Goal: Information Seeking & Learning: Learn about a topic

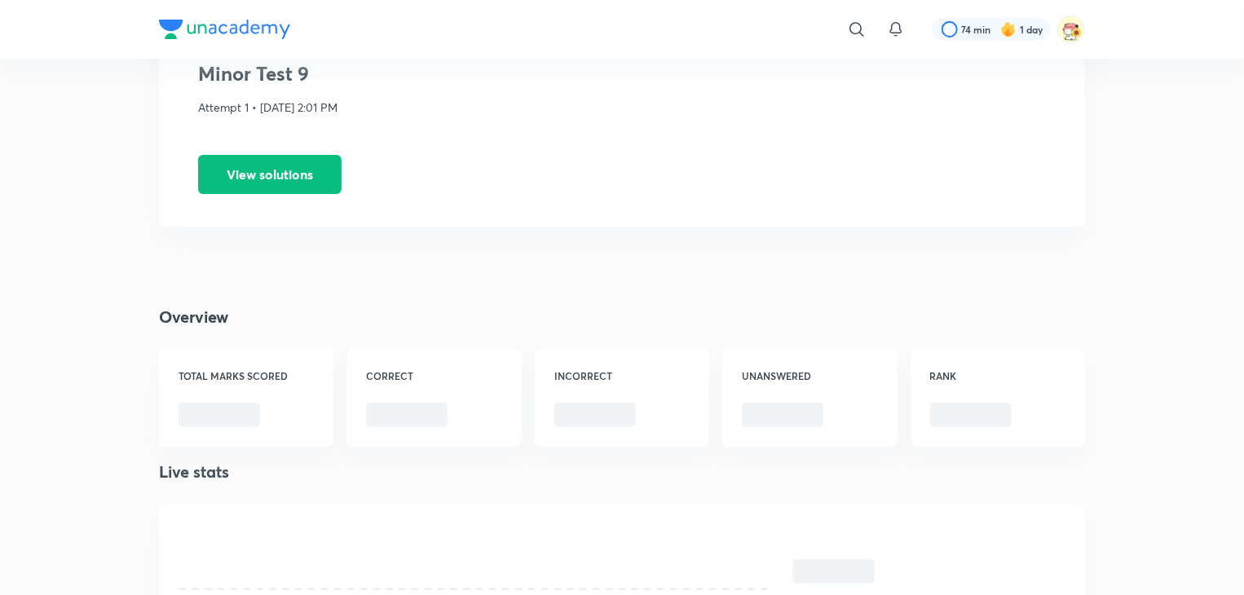
scroll to position [209, 0]
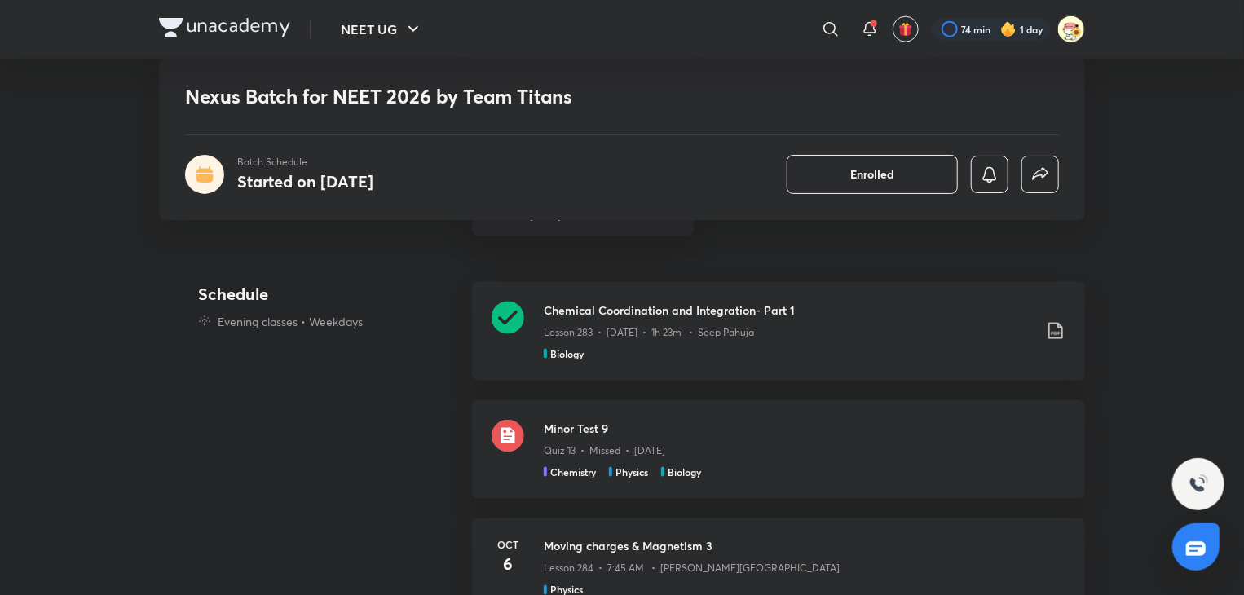
scroll to position [1071, 0]
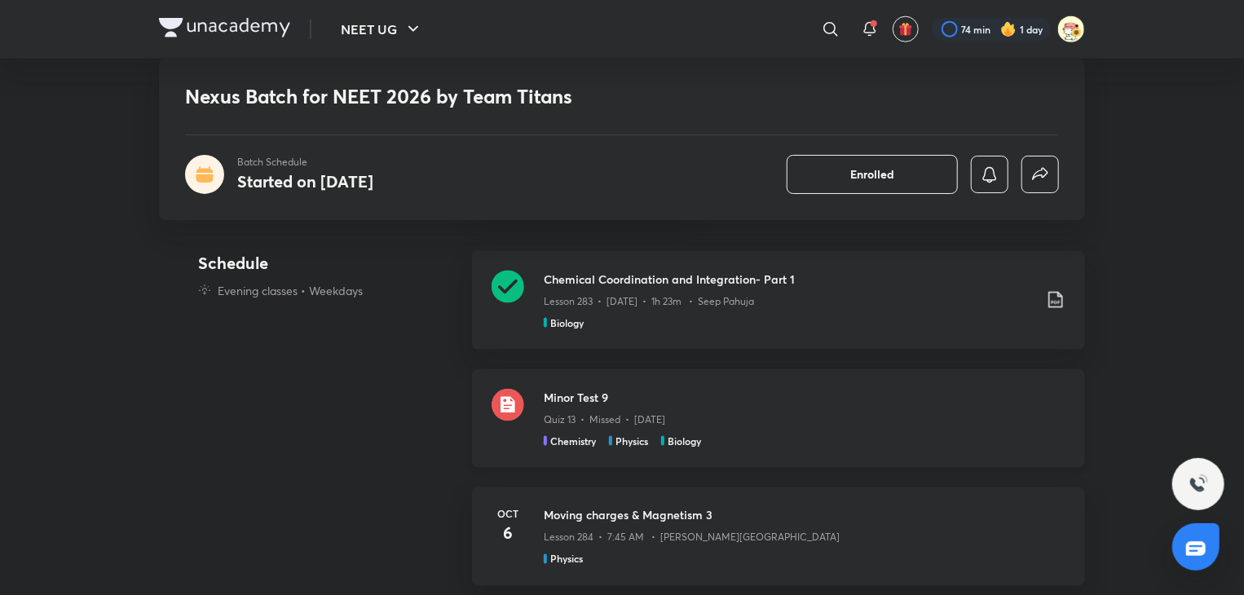
click at [587, 408] on div "Quiz 13 • Missed • Oct 5" at bounding box center [805, 416] width 522 height 21
click at [573, 284] on h3 "Chemical Coordination and Integration- Part 1" at bounding box center [788, 279] width 489 height 17
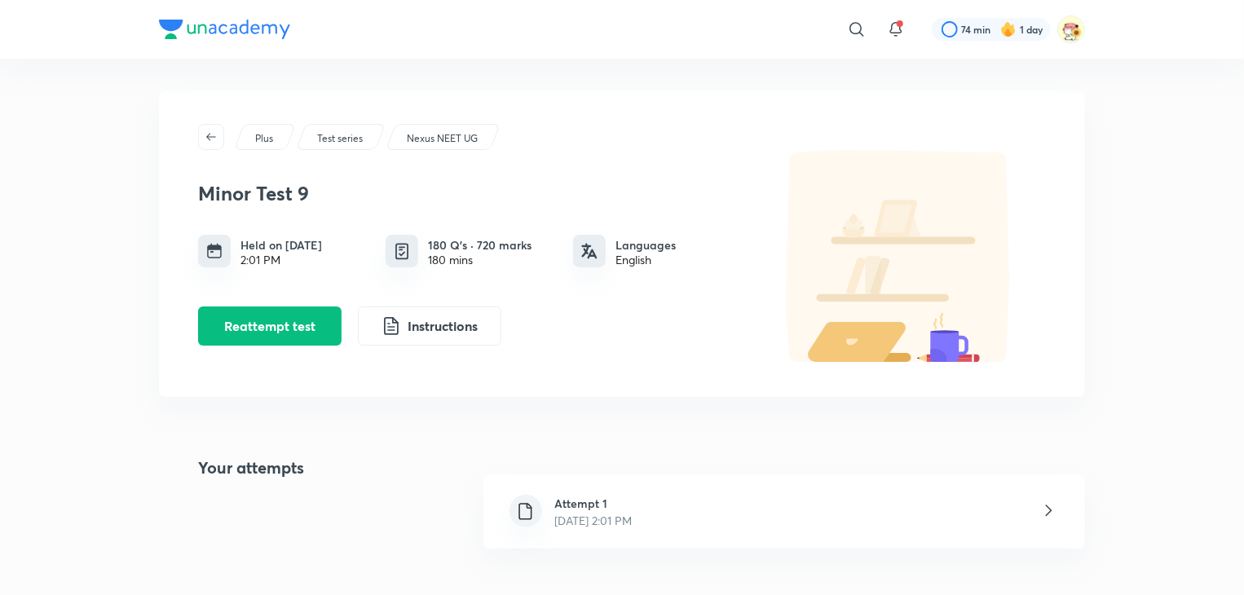
click at [541, 505] on div "Attempt 1 [DATE] 2:01 PM" at bounding box center [564, 512] width 162 height 34
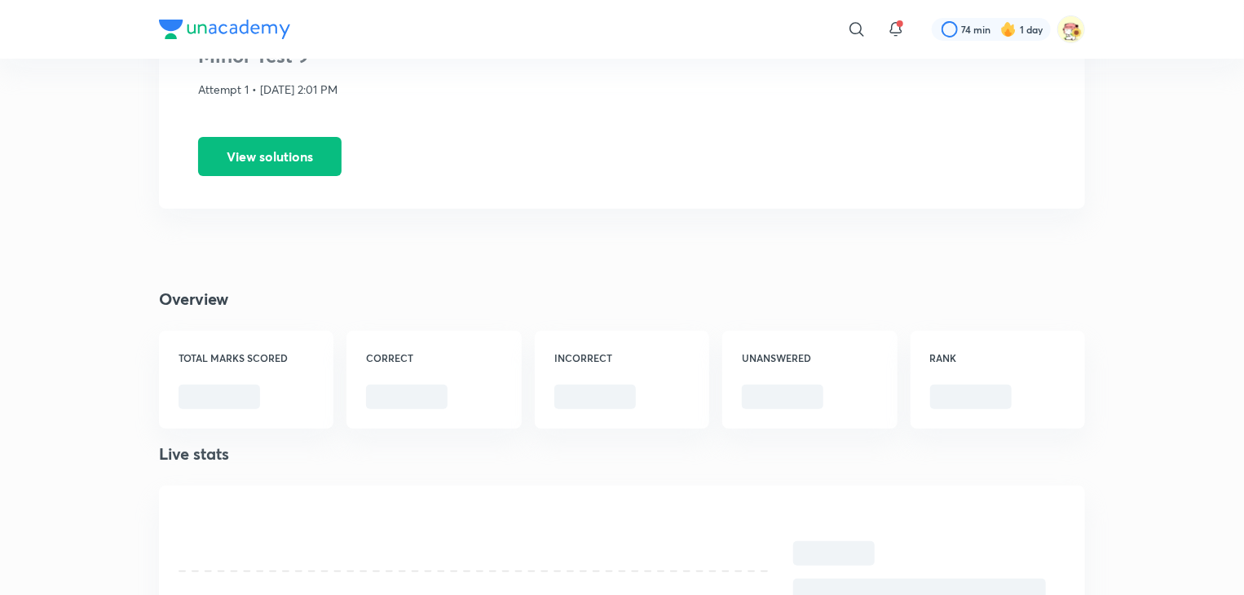
scroll to position [187, 0]
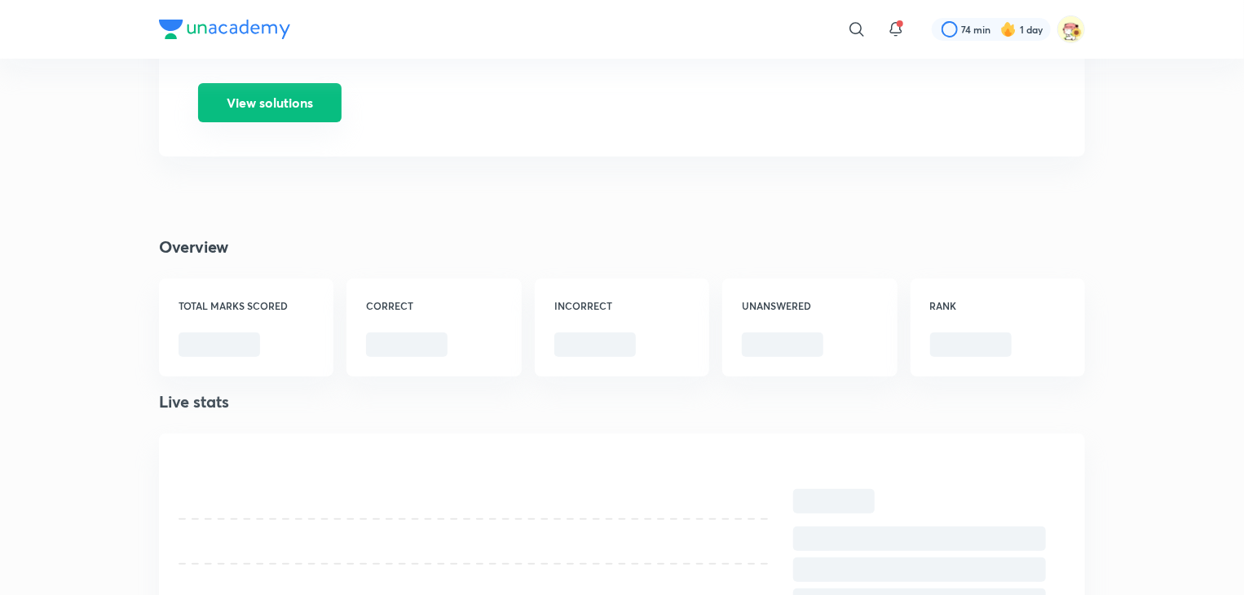
click at [284, 104] on button "View solutions" at bounding box center [269, 102] width 143 height 39
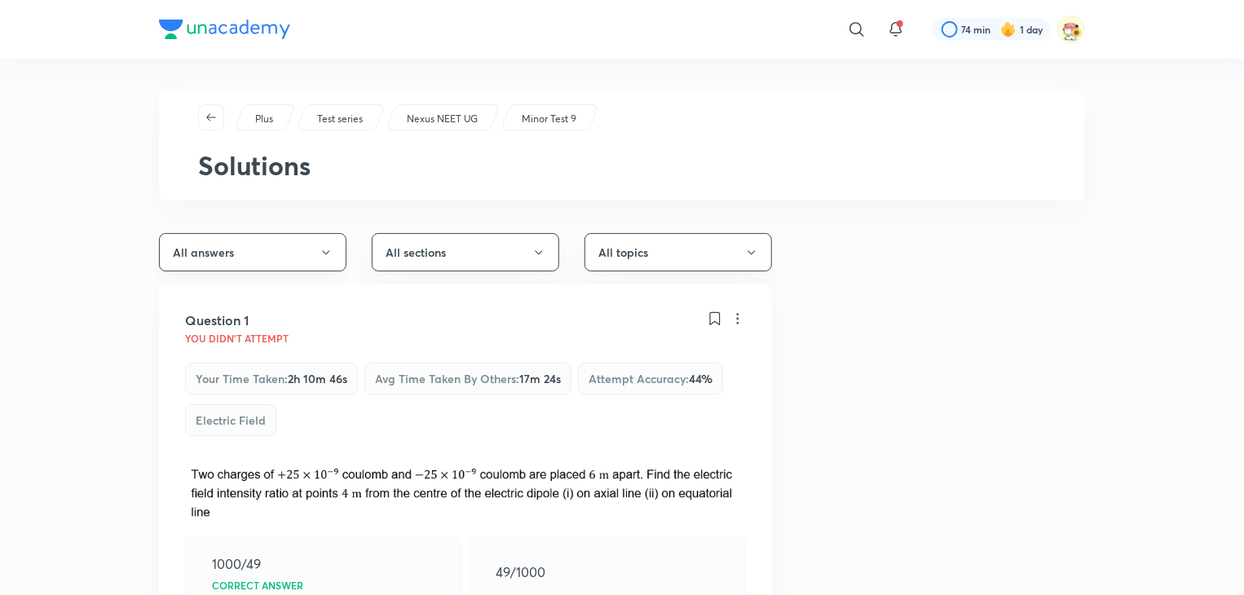
click at [316, 244] on button "All answers" at bounding box center [252, 252] width 187 height 38
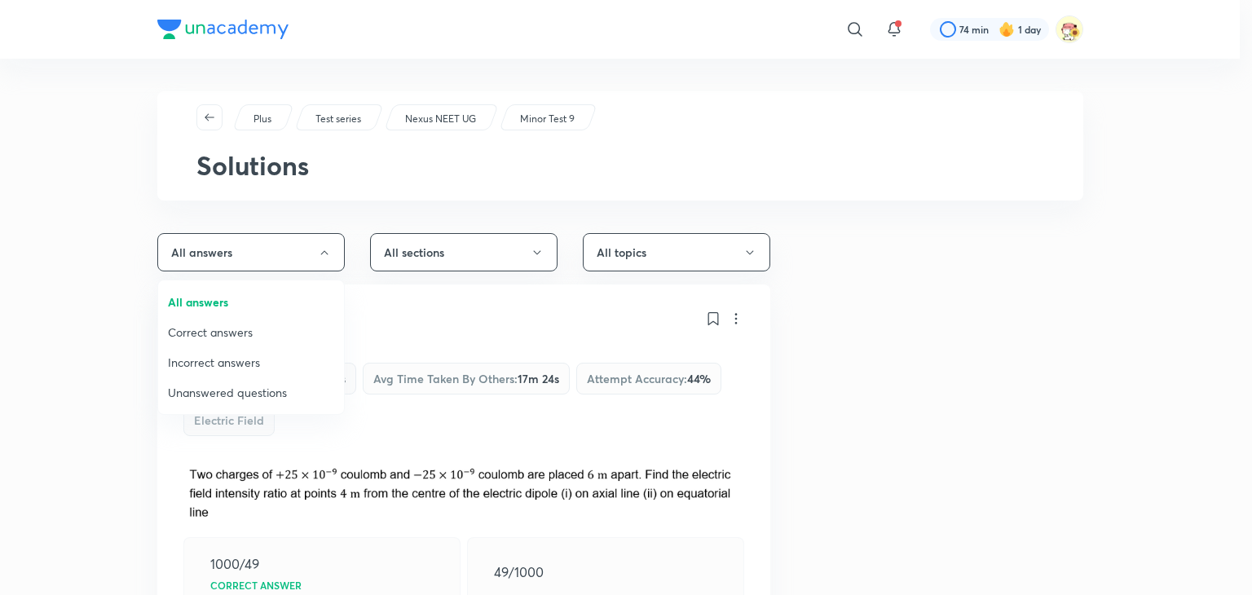
click at [249, 356] on span "Incorrect answers" at bounding box center [251, 362] width 166 height 17
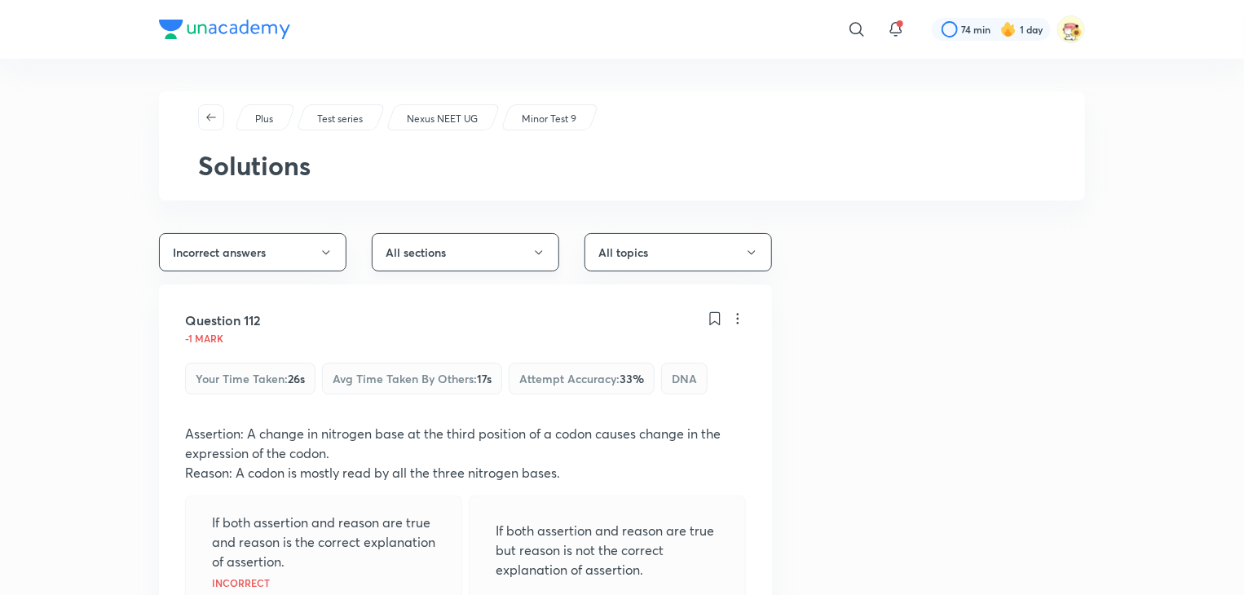
click at [434, 254] on button "All sections" at bounding box center [465, 252] width 187 height 38
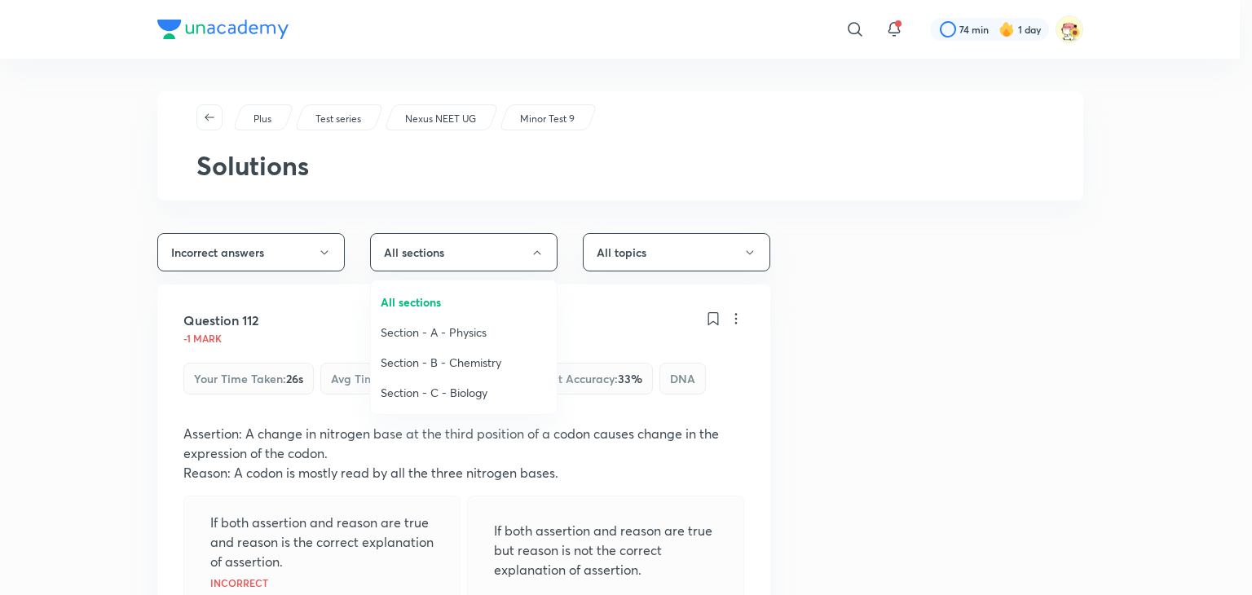
click at [456, 385] on span "Section - C - Biology" at bounding box center [464, 392] width 166 height 17
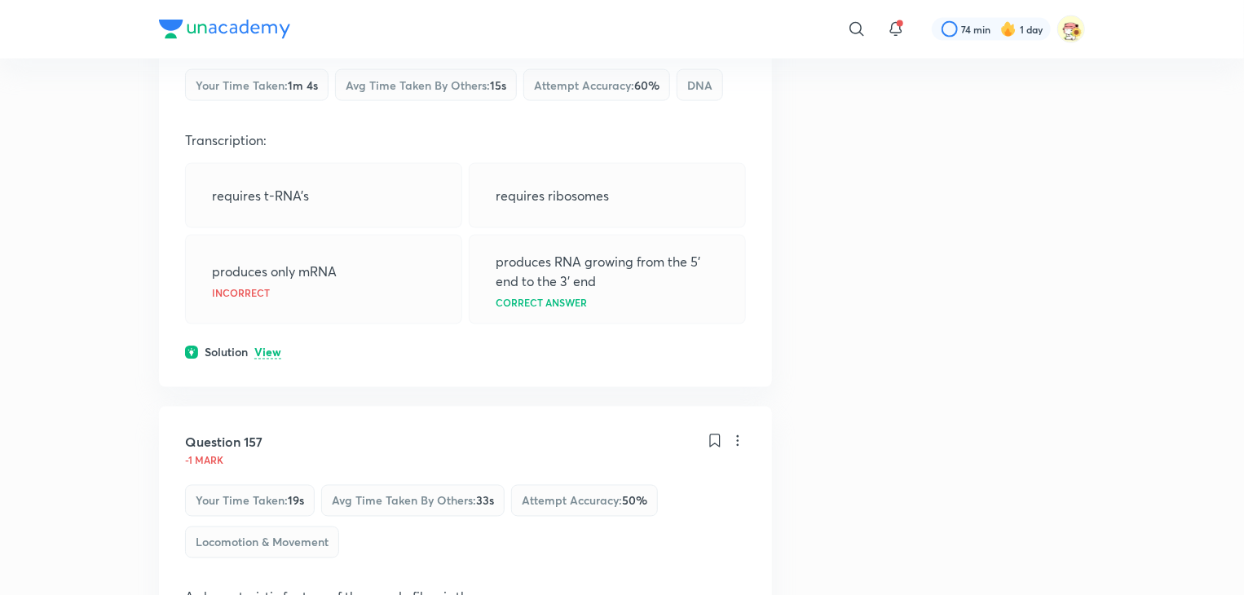
scroll to position [1238, 0]
click at [270, 349] on p "View" at bounding box center [267, 351] width 27 height 12
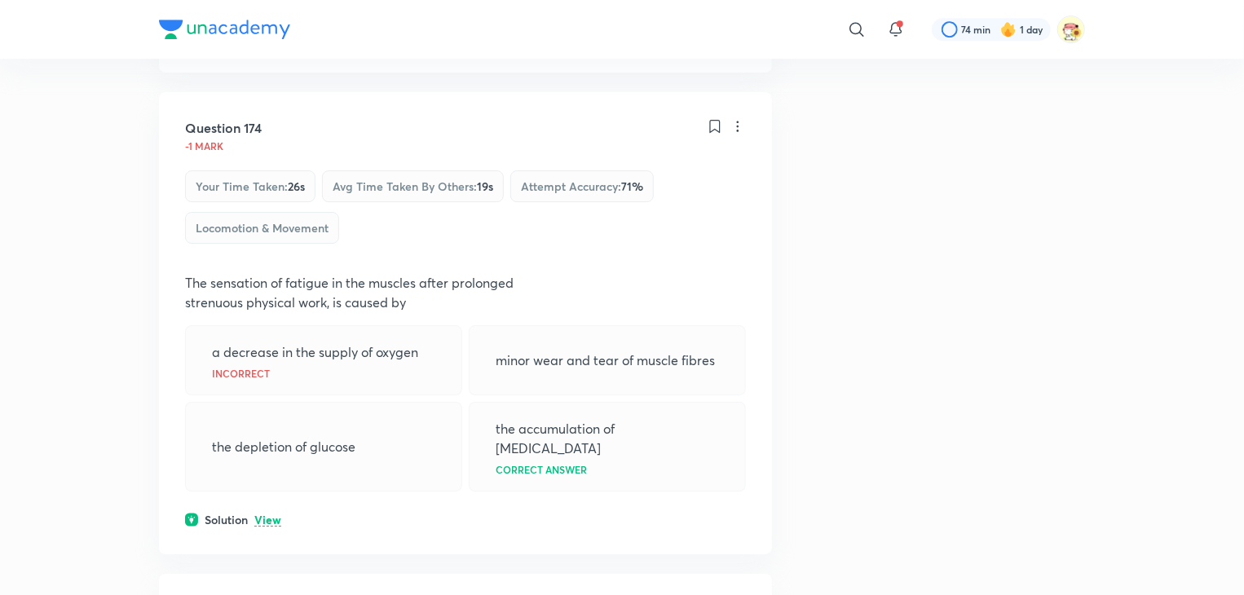
scroll to position [2670, 0]
click at [267, 514] on p "View" at bounding box center [267, 520] width 27 height 12
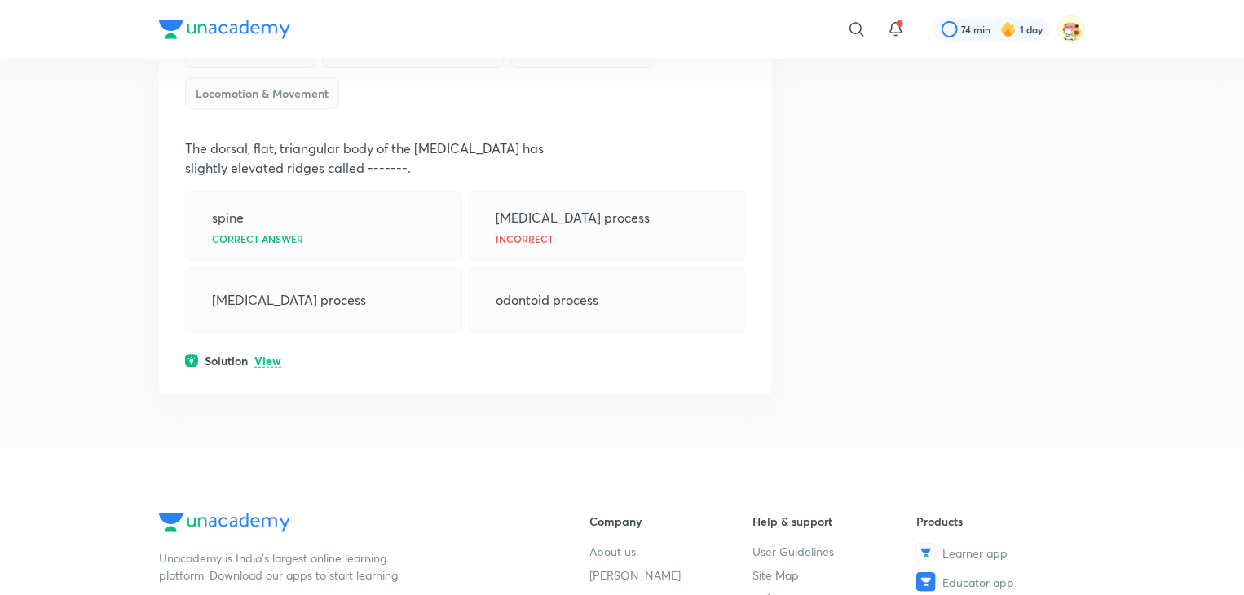
scroll to position [3431, 0]
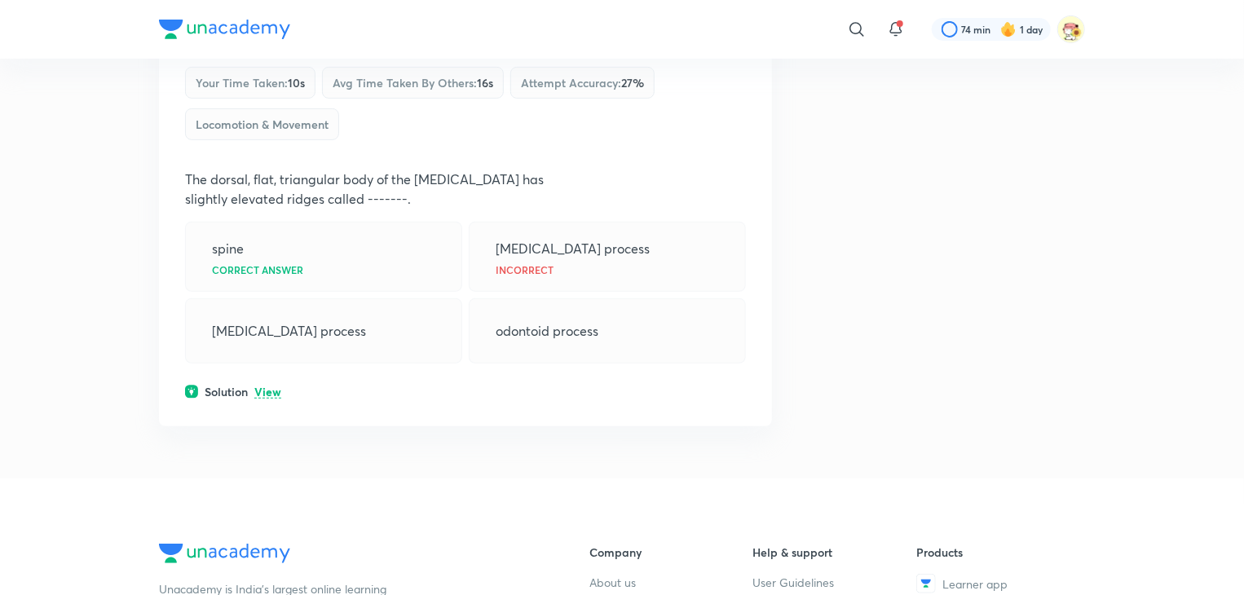
click at [279, 386] on p "View" at bounding box center [267, 392] width 27 height 12
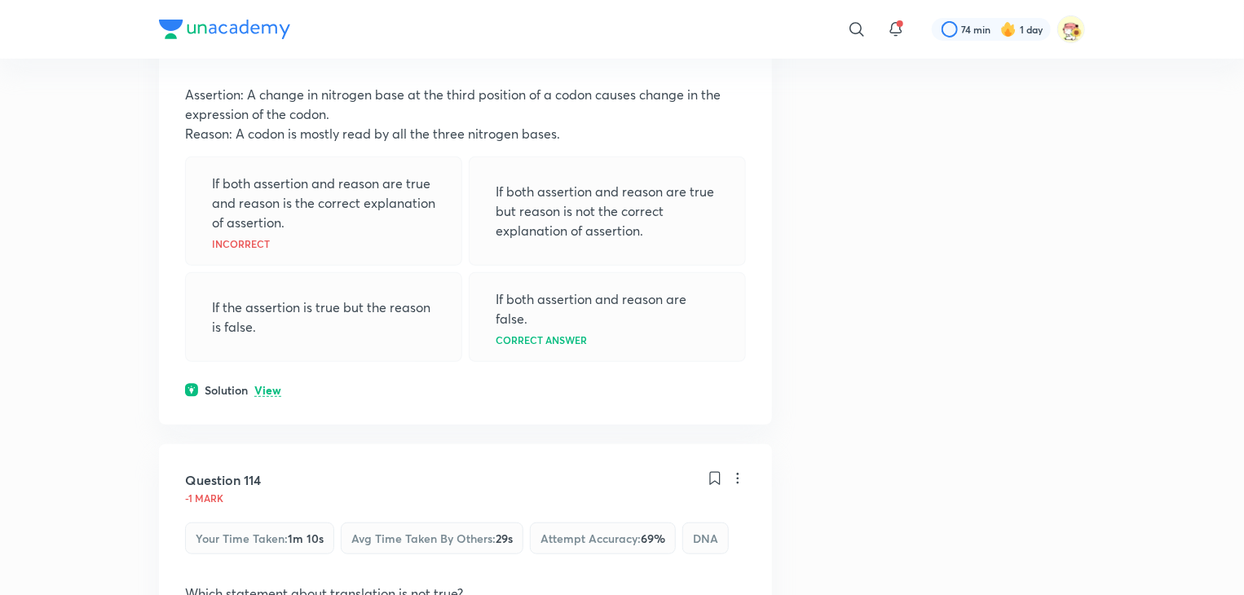
scroll to position [0, 0]
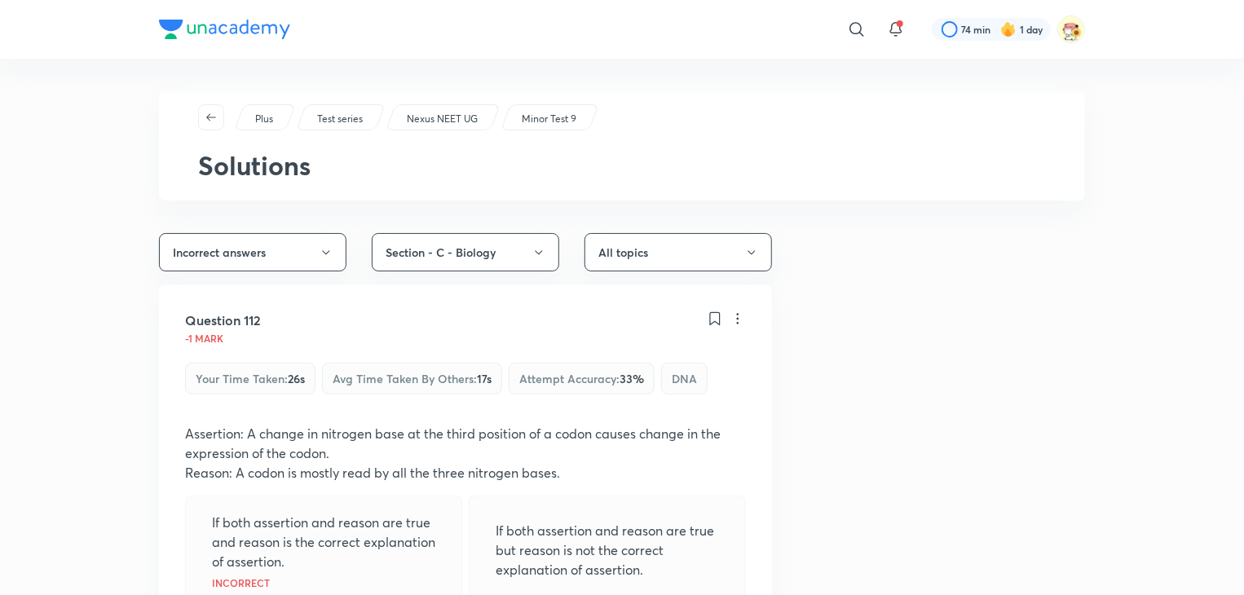
click at [310, 243] on button "Incorrect answers" at bounding box center [252, 252] width 187 height 38
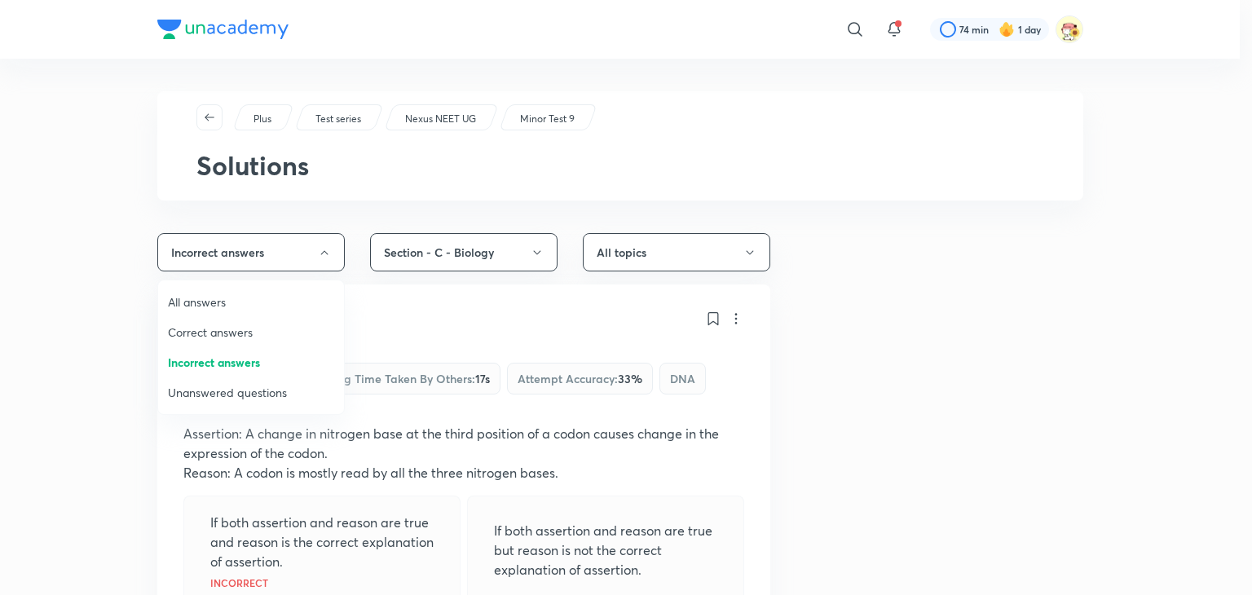
click at [310, 394] on span "Unanswered questions" at bounding box center [251, 392] width 166 height 17
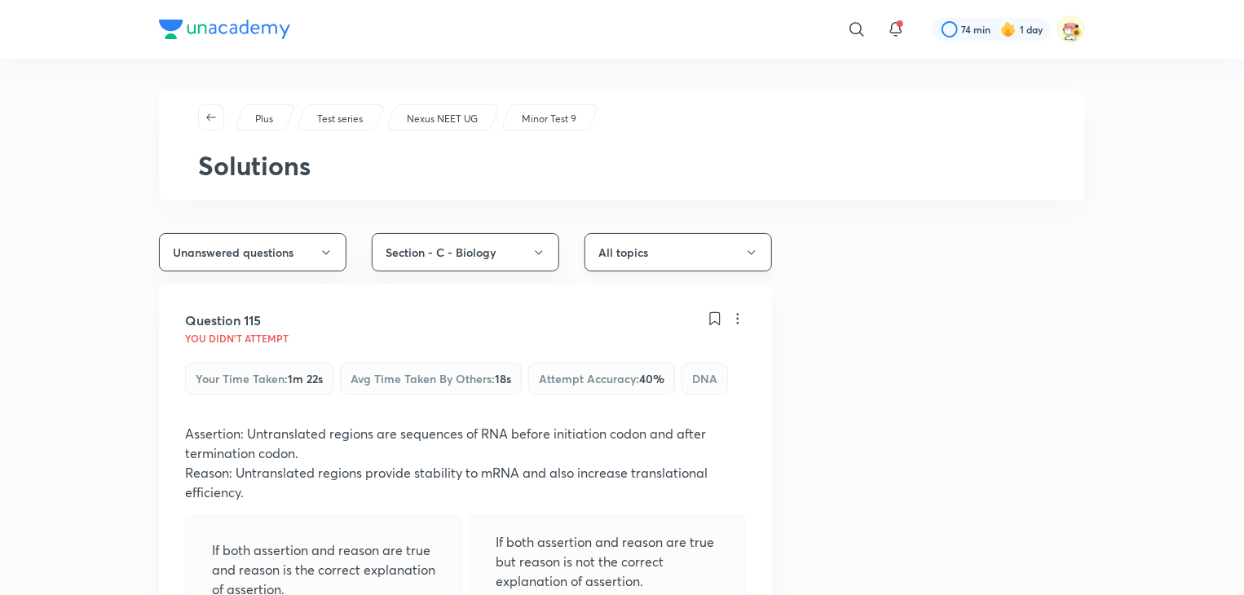
click at [643, 254] on button "All topics" at bounding box center [677, 252] width 187 height 38
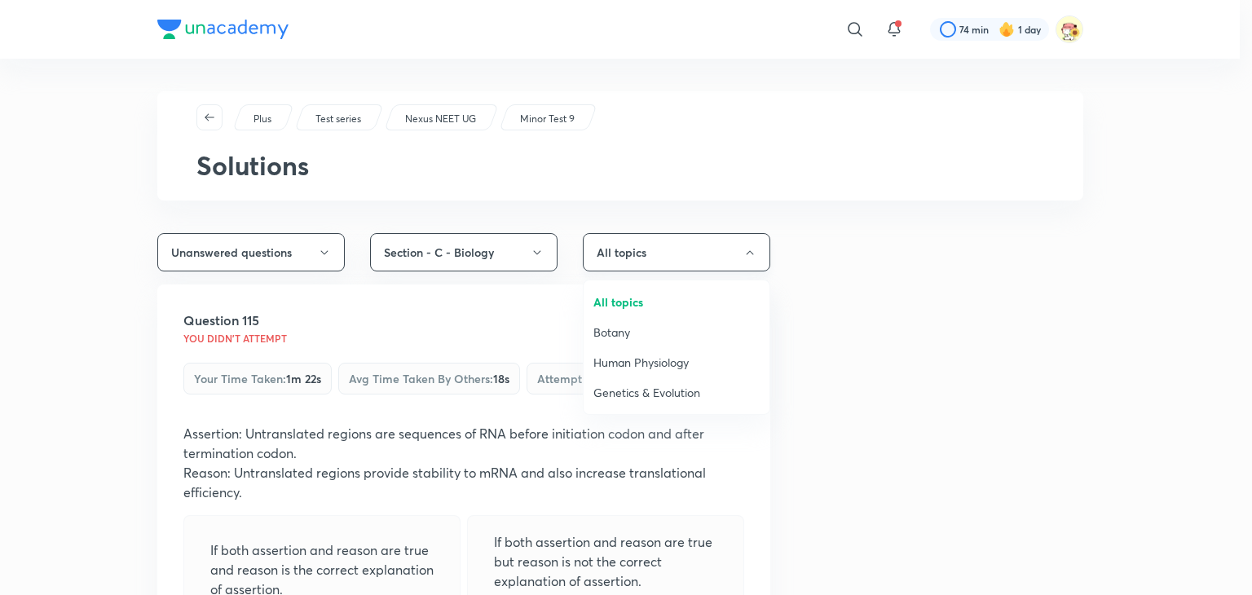
click at [643, 254] on div at bounding box center [626, 297] width 1252 height 595
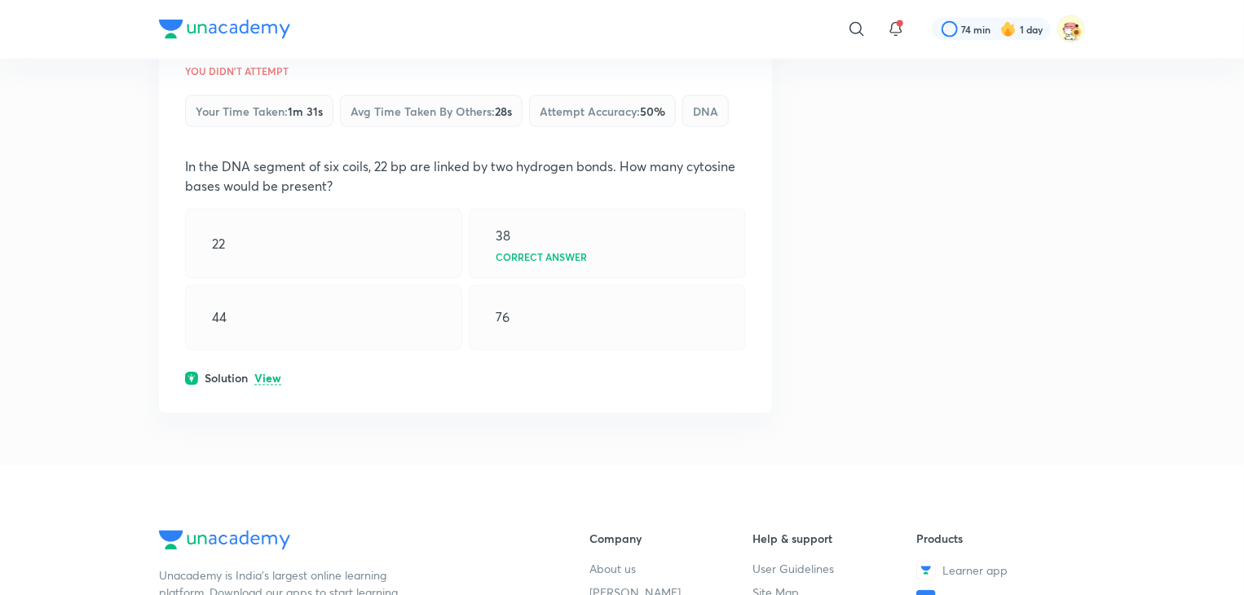
scroll to position [1271, 0]
click at [275, 376] on p "View" at bounding box center [267, 379] width 27 height 12
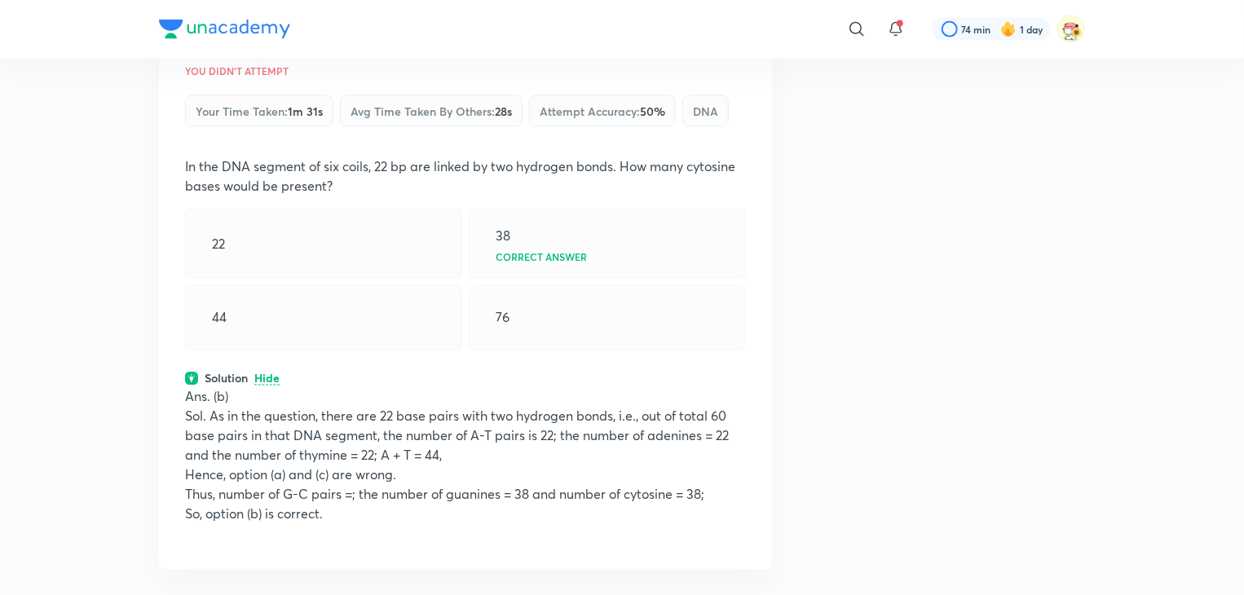
scroll to position [1280, 0]
